Goal: Communication & Community: Share content

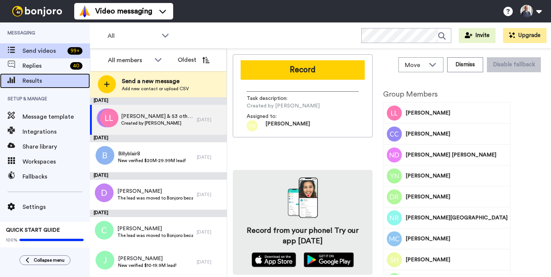
click at [31, 81] on span "Results" at bounding box center [55, 80] width 67 height 9
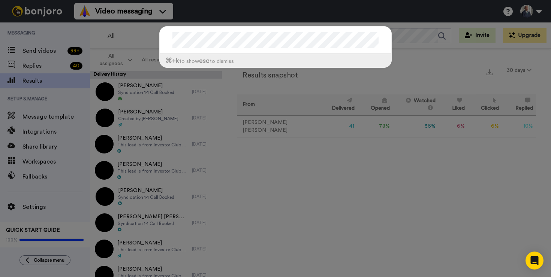
click at [320, 184] on div "⌘ +k to show esc to dismiss" at bounding box center [275, 138] width 551 height 277
drag, startPoint x: 360, startPoint y: 153, endPoint x: 354, endPoint y: 151, distance: 5.9
click at [358, 152] on div "⌘ +k to show esc to dismiss" at bounding box center [275, 138] width 551 height 277
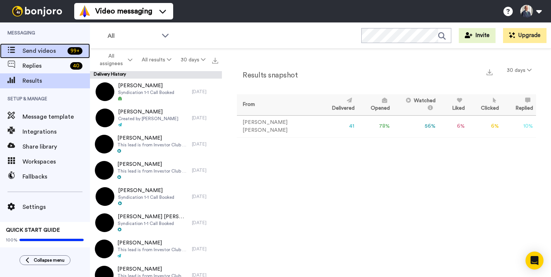
click at [38, 46] on div "Send videos 99 +" at bounding box center [45, 50] width 90 height 15
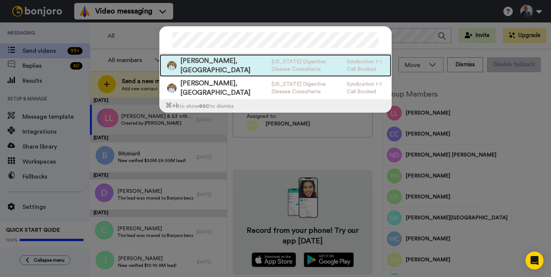
click at [239, 65] on div "Michael Nunez, MD Texas Digestive Disease Consultants Syndication 1-1 Call Book…" at bounding box center [275, 65] width 231 height 22
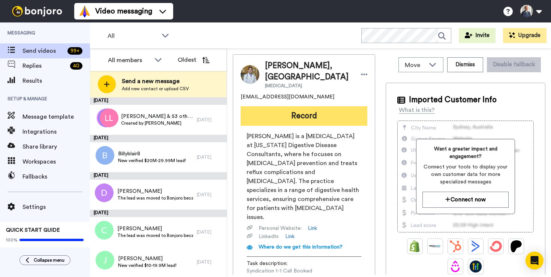
click at [317, 106] on button "Record" at bounding box center [303, 115] width 127 height 19
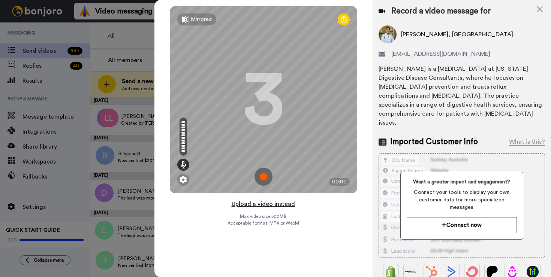
click at [264, 203] on button "Upload a video instead" at bounding box center [263, 204] width 68 height 10
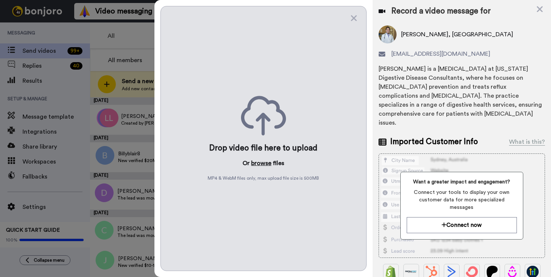
click at [267, 164] on button "browse" at bounding box center [261, 163] width 20 height 9
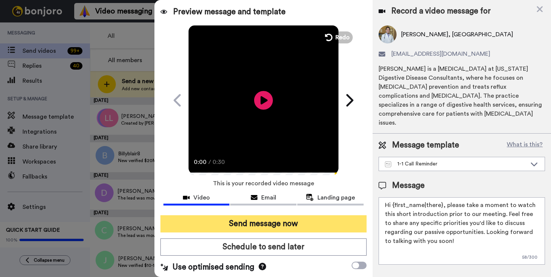
scroll to position [1, 0]
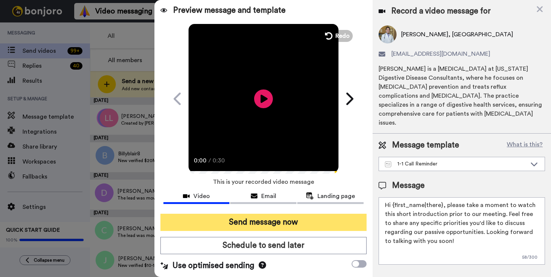
click at [300, 218] on button "Send message now" at bounding box center [263, 222] width 206 height 17
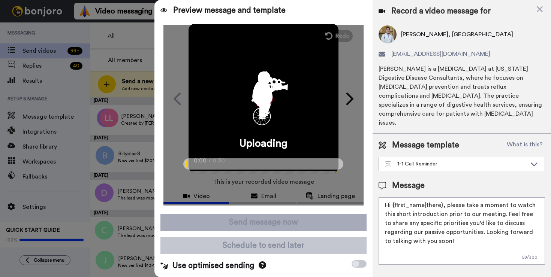
scroll to position [0, 0]
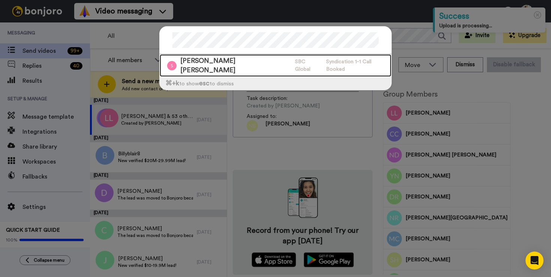
click at [295, 58] on span "SBC Global" at bounding box center [308, 65] width 27 height 15
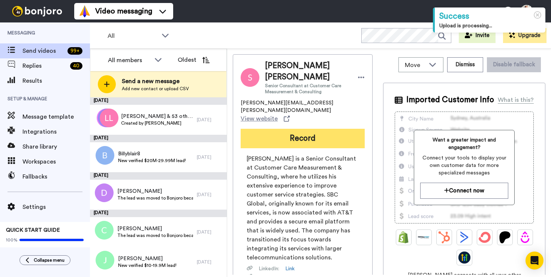
click at [327, 129] on button "Record" at bounding box center [302, 138] width 124 height 19
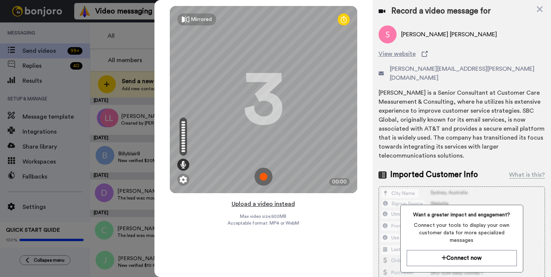
click at [279, 205] on button "Upload a video instead" at bounding box center [263, 204] width 68 height 10
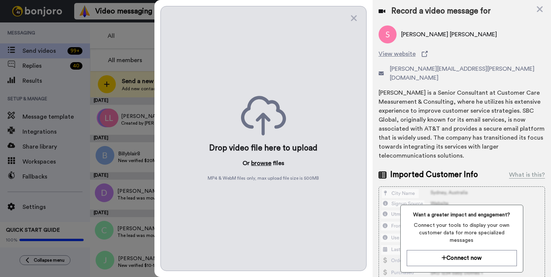
click at [264, 164] on button "browse" at bounding box center [261, 163] width 20 height 9
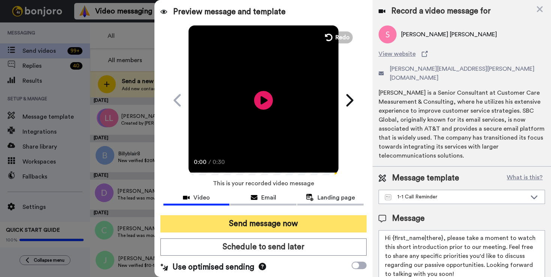
click at [300, 224] on button "Send message now" at bounding box center [263, 223] width 206 height 17
